Goal: Transaction & Acquisition: Book appointment/travel/reservation

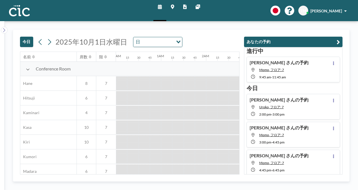
scroll to position [0, 383]
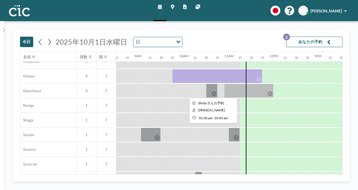
scroll to position [271, 383]
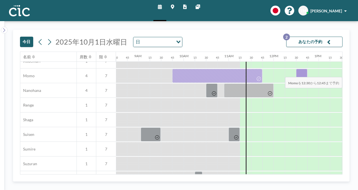
click at [304, 73] on div at bounding box center [301, 76] width 11 height 14
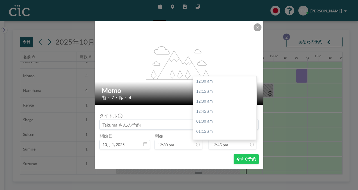
scroll to position [511, 0]
click at [258, 30] on button at bounding box center [258, 27] width 8 height 8
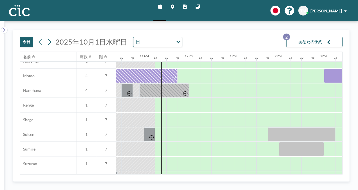
scroll to position [271, 468]
click at [219, 74] on div at bounding box center [216, 76] width 11 height 14
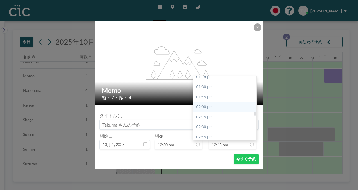
scroll to position [535, 0]
click at [216, 133] on div "02:45 pm" at bounding box center [226, 137] width 66 height 10
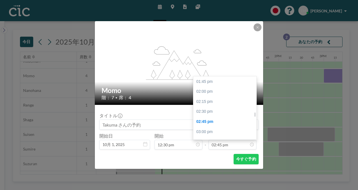
scroll to position [550, 0]
click at [217, 83] on div "01:45 pm" at bounding box center [226, 82] width 66 height 10
type input "01:45 pm"
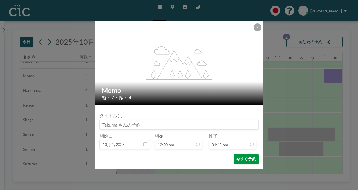
scroll to position [551, 0]
click at [239, 156] on button "今すぐ予約" at bounding box center [246, 159] width 25 height 10
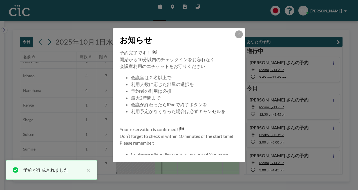
scroll to position [6, 0]
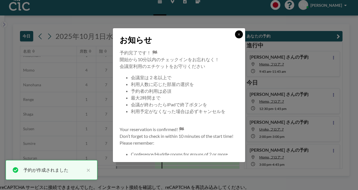
click at [239, 36] on button at bounding box center [239, 34] width 8 height 8
